Goal: Task Accomplishment & Management: Manage account settings

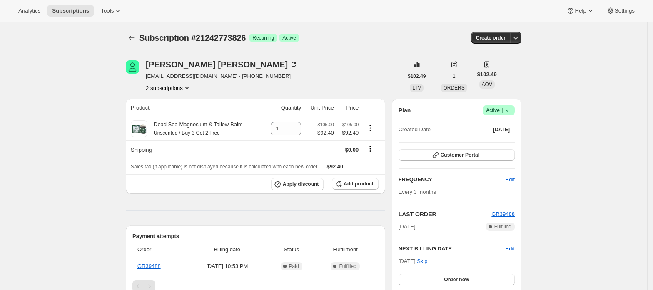
click at [187, 87] on icon "Product actions" at bounding box center [187, 88] width 8 height 8
drag, startPoint x: 184, startPoint y: 102, endPoint x: 307, endPoint y: 40, distance: 137.7
click at [183, 86] on button "2 subscriptions" at bounding box center [168, 88] width 45 height 8
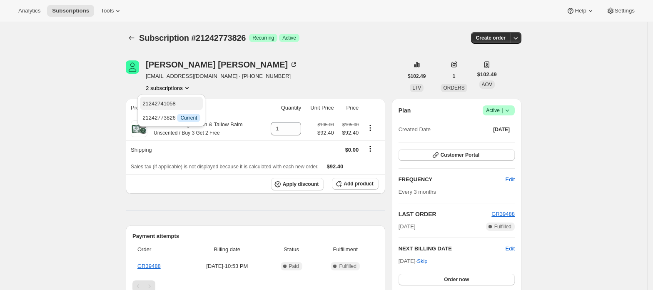
click at [183, 102] on span "21242741058" at bounding box center [171, 104] width 58 height 8
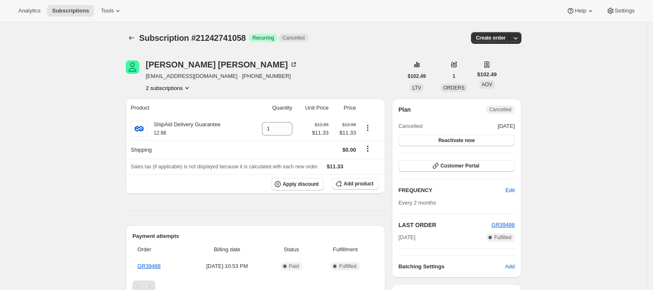
click at [184, 87] on button "2 subscriptions" at bounding box center [168, 88] width 45 height 8
click at [176, 115] on span "21242773826" at bounding box center [171, 118] width 58 height 8
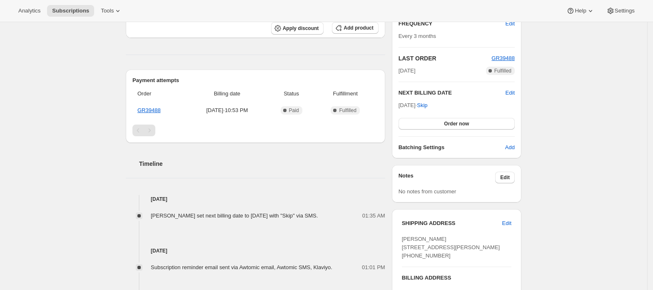
scroll to position [111, 0]
